Goal: Task Accomplishment & Management: Manage account settings

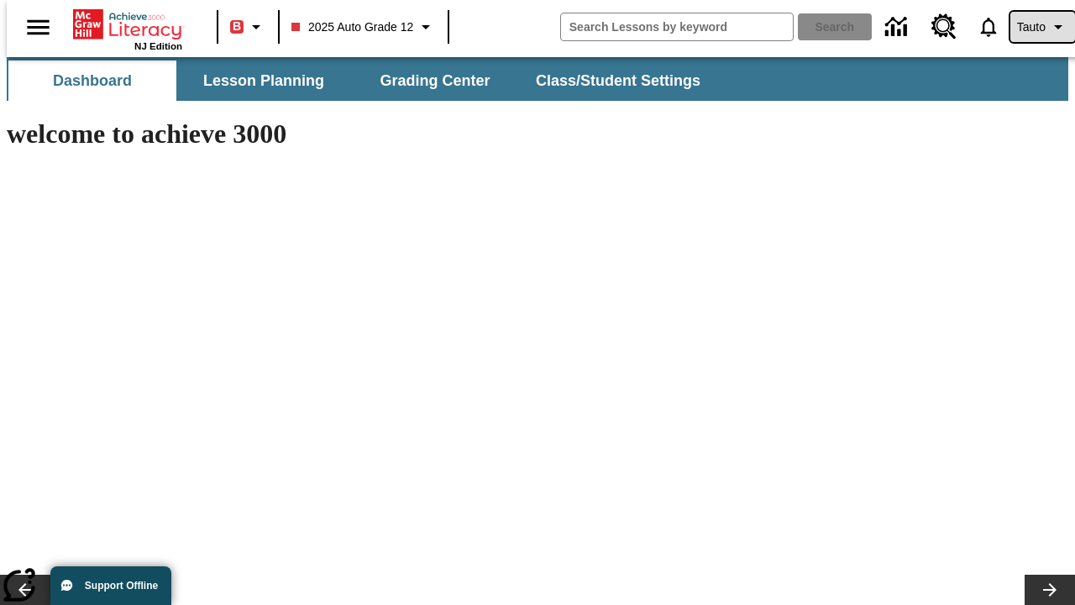
click at [1034, 27] on span "Tauto" at bounding box center [1031, 27] width 29 height 18
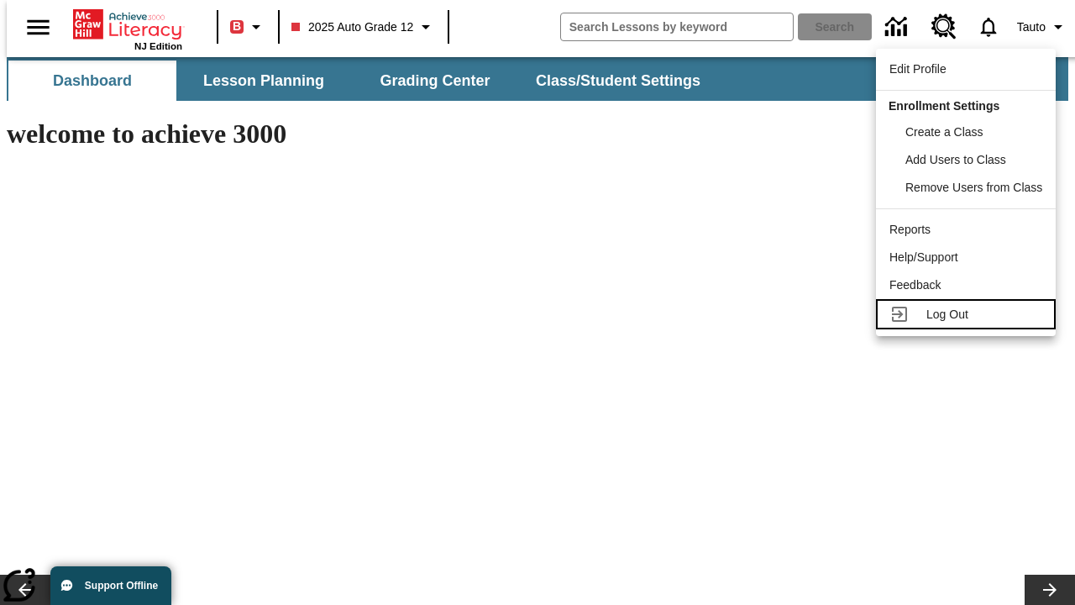
click at [969, 314] on span "Log Out" at bounding box center [948, 313] width 42 height 13
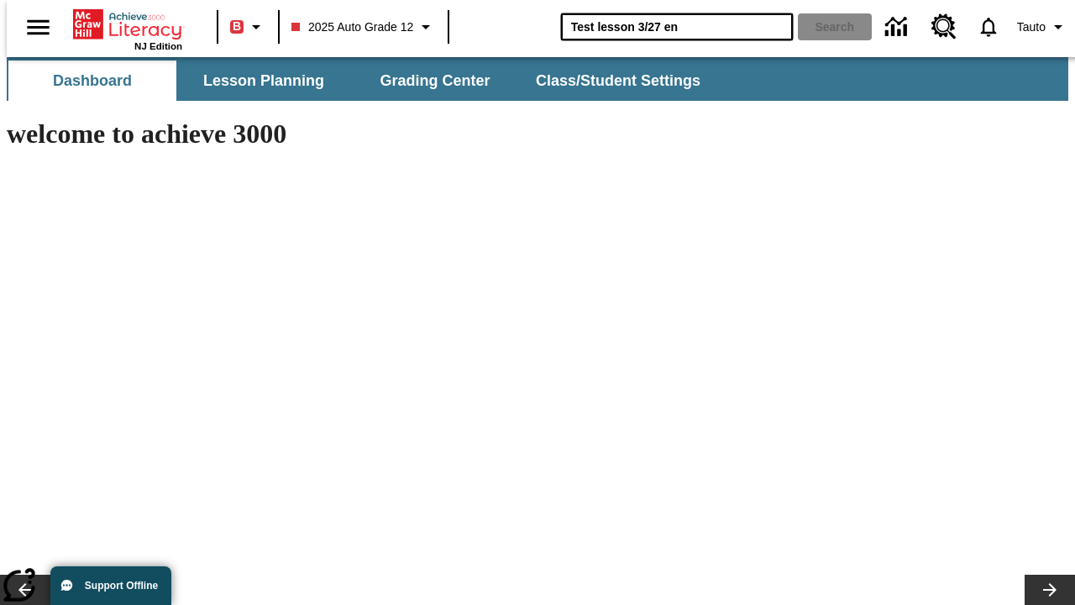
type input "Test lesson 3/27 en"
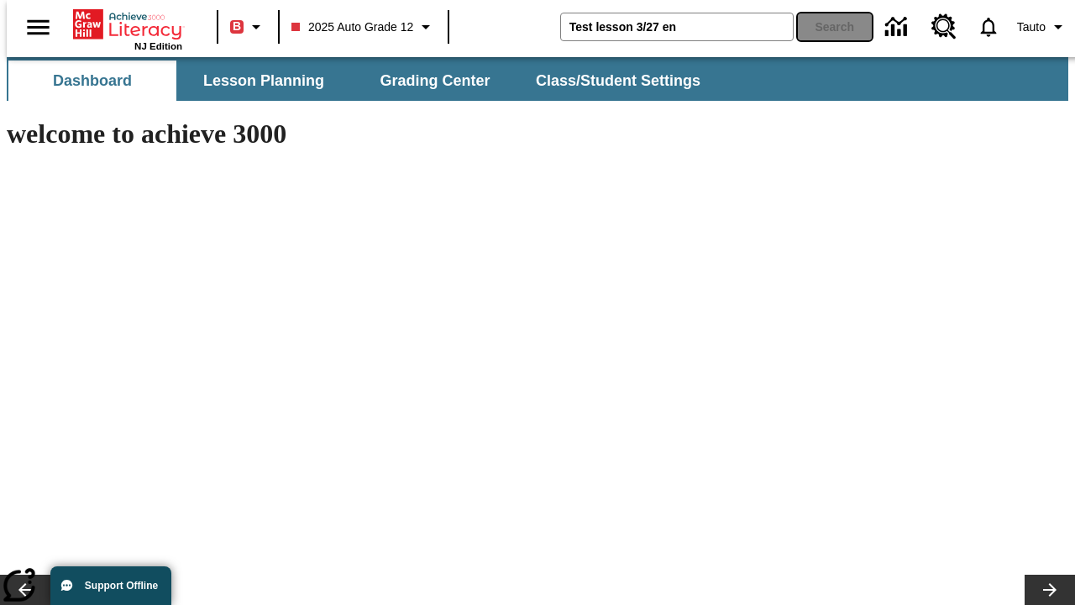
click at [825, 27] on button "Search" at bounding box center [835, 26] width 74 height 27
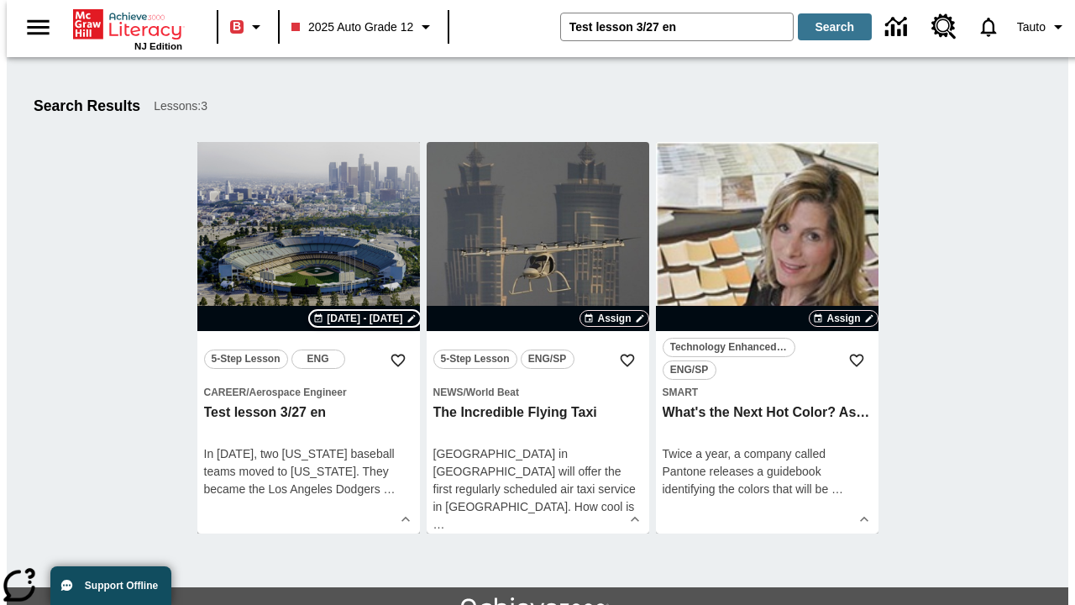
click at [365, 318] on span "[DATE] - [DATE]" at bounding box center [365, 318] width 76 height 15
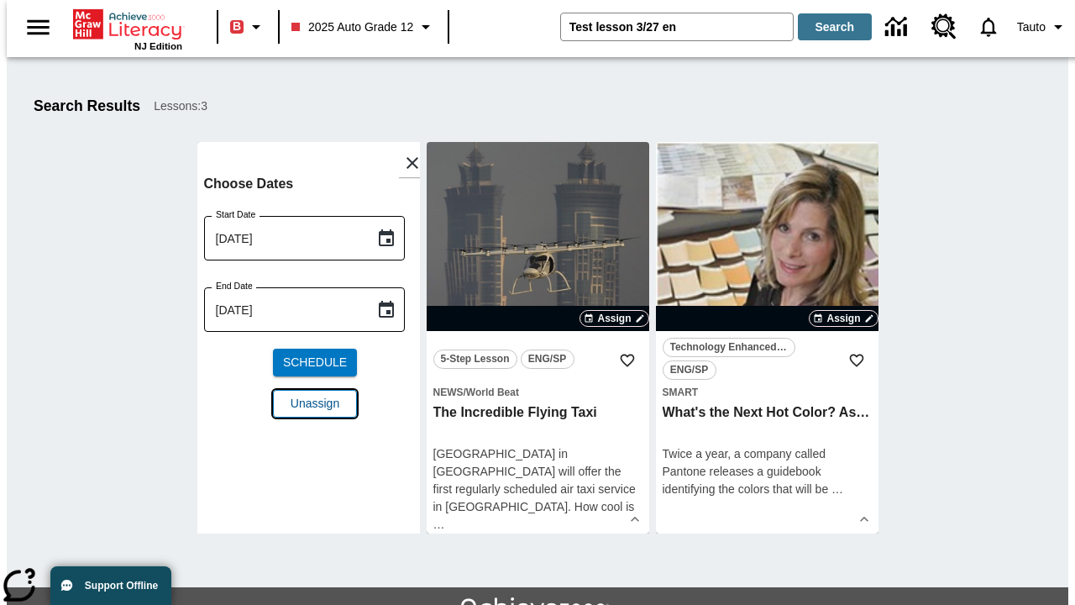
click at [308, 395] on span "Unassign" at bounding box center [315, 404] width 49 height 18
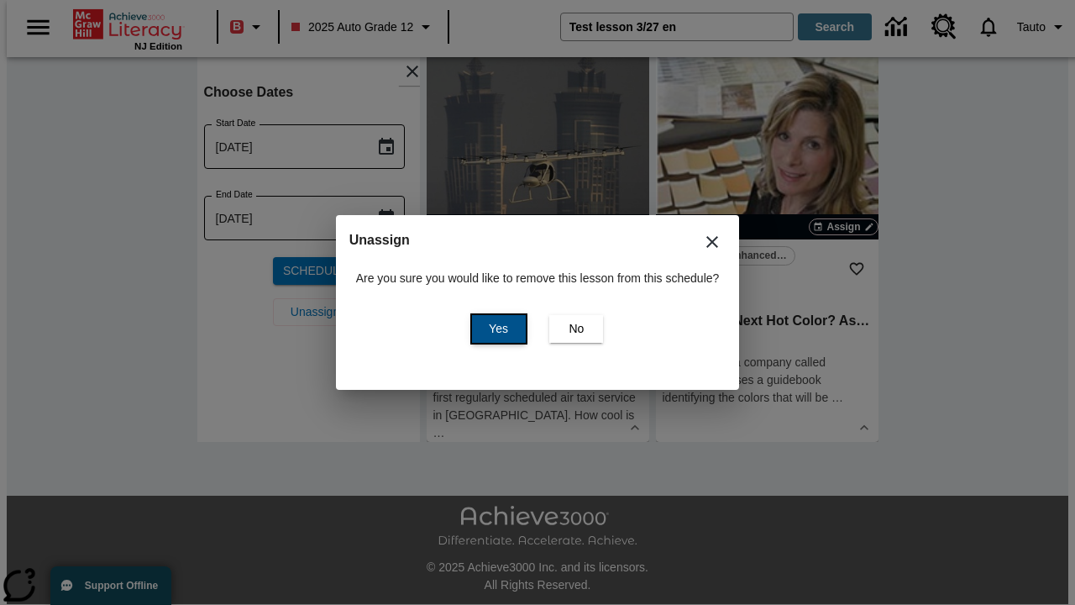
click at [496, 328] on span "Yes" at bounding box center [498, 329] width 19 height 18
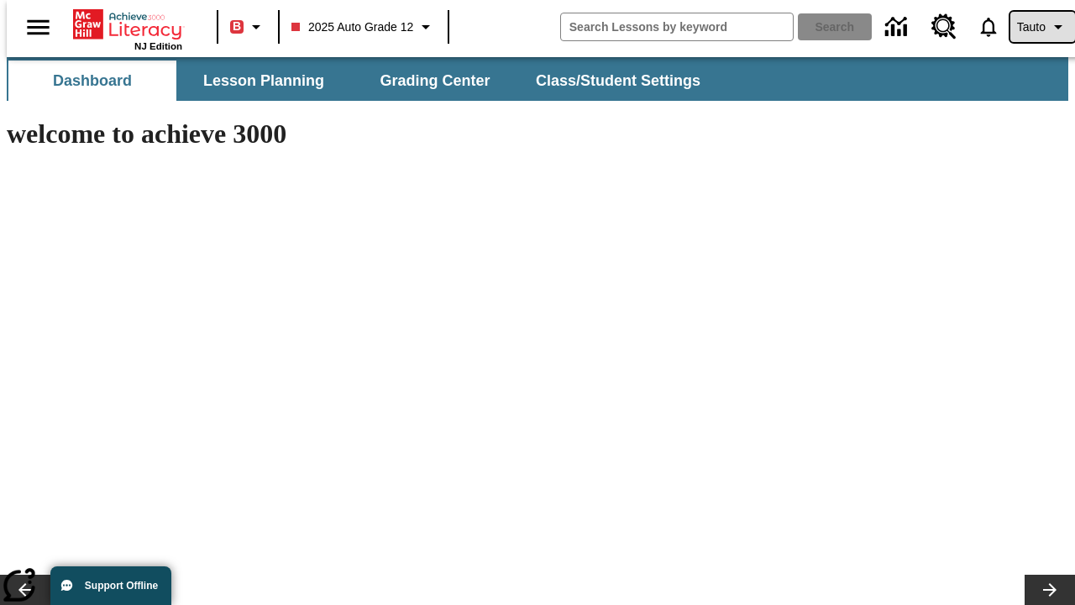
click at [1034, 27] on span "Tauto" at bounding box center [1031, 27] width 29 height 18
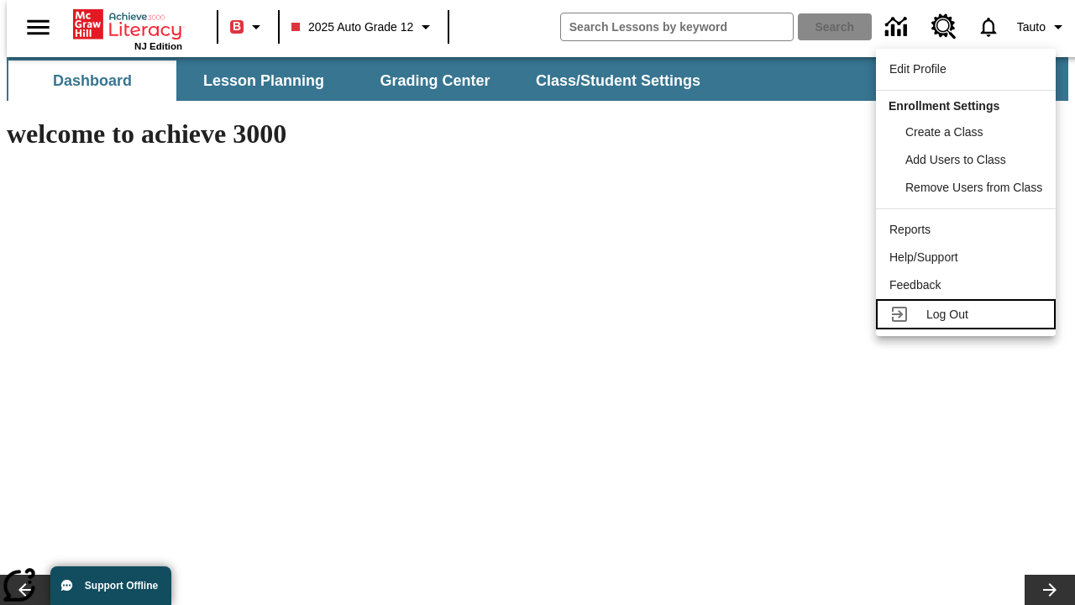
click at [969, 314] on span "Log Out" at bounding box center [948, 313] width 42 height 13
